Goal: Book appointment/travel/reservation

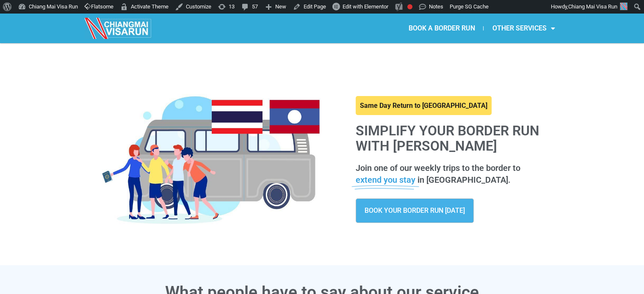
click at [394, 211] on span "BOOK YOUR BORDER RUN TODAY" at bounding box center [415, 211] width 100 height 7
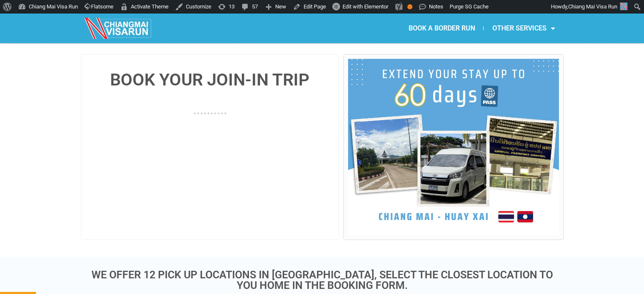
scroll to position [190, 0]
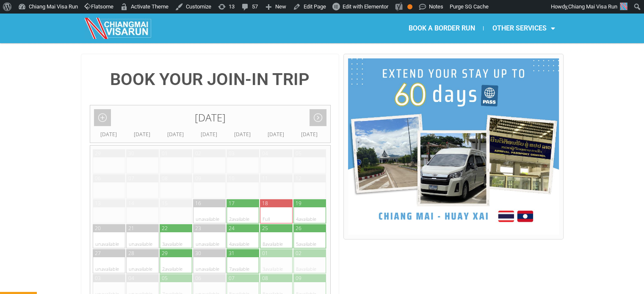
click at [303, 208] on div at bounding box center [302, 216] width 17 height 16
type input "19 October 2025"
radio input "true"
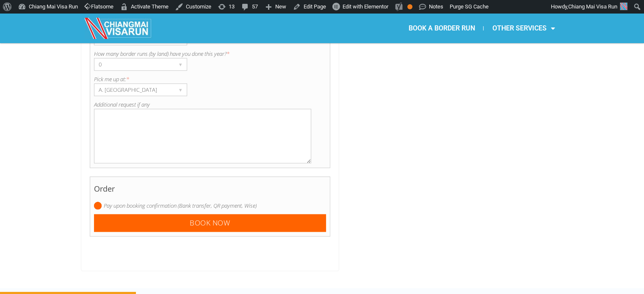
scroll to position [848, 0]
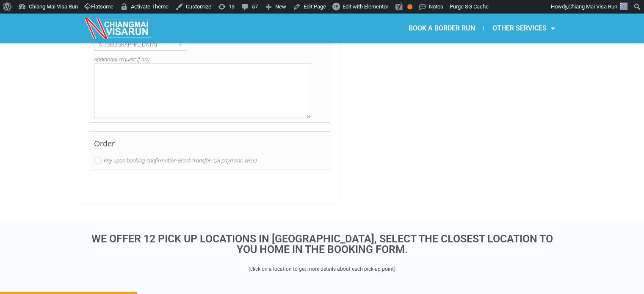
scroll to position [843, 0]
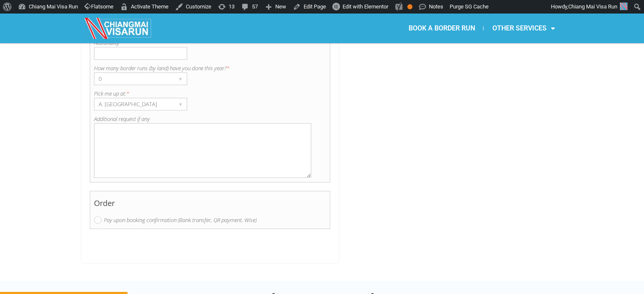
scroll to position [781, 0]
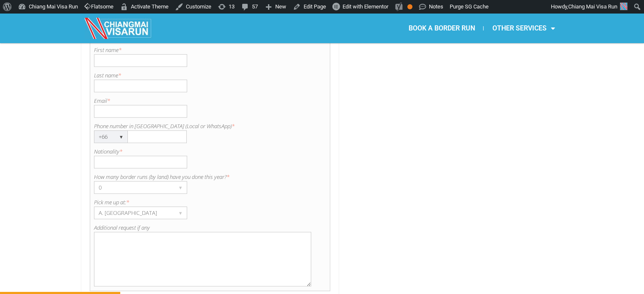
scroll to position [828, 0]
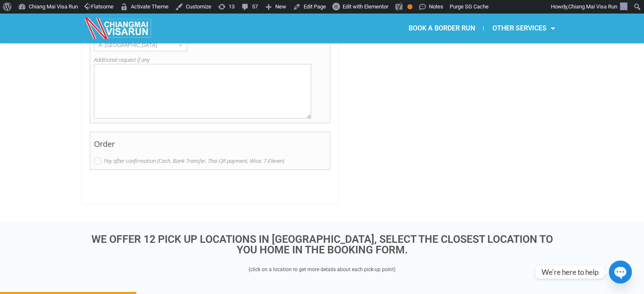
scroll to position [840, 0]
click at [111, 136] on h4 "Order" at bounding box center [210, 146] width 233 height 21
copy h4 "Order"
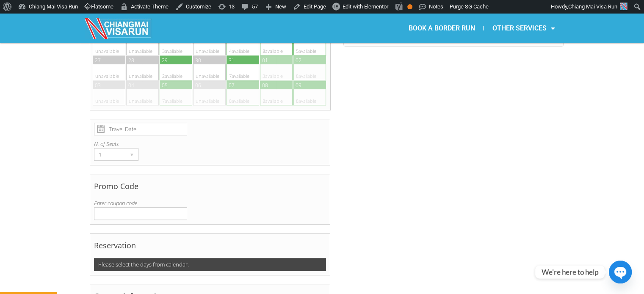
scroll to position [353, 0]
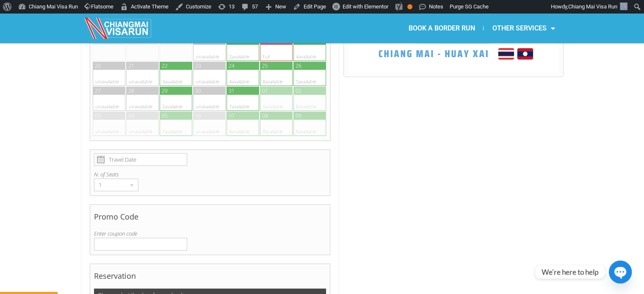
click at [169, 87] on div at bounding box center [168, 91] width 17 height 8
type input "29 October 2025"
radio input "true"
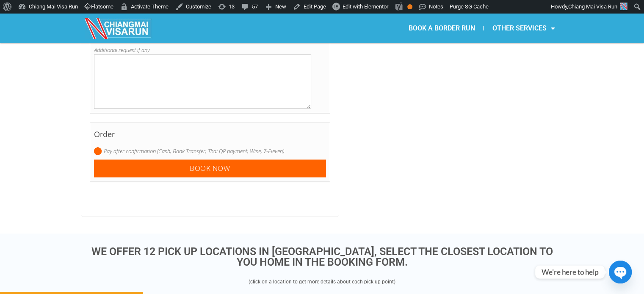
scroll to position [892, 0]
